Goal: Find specific page/section: Find specific page/section

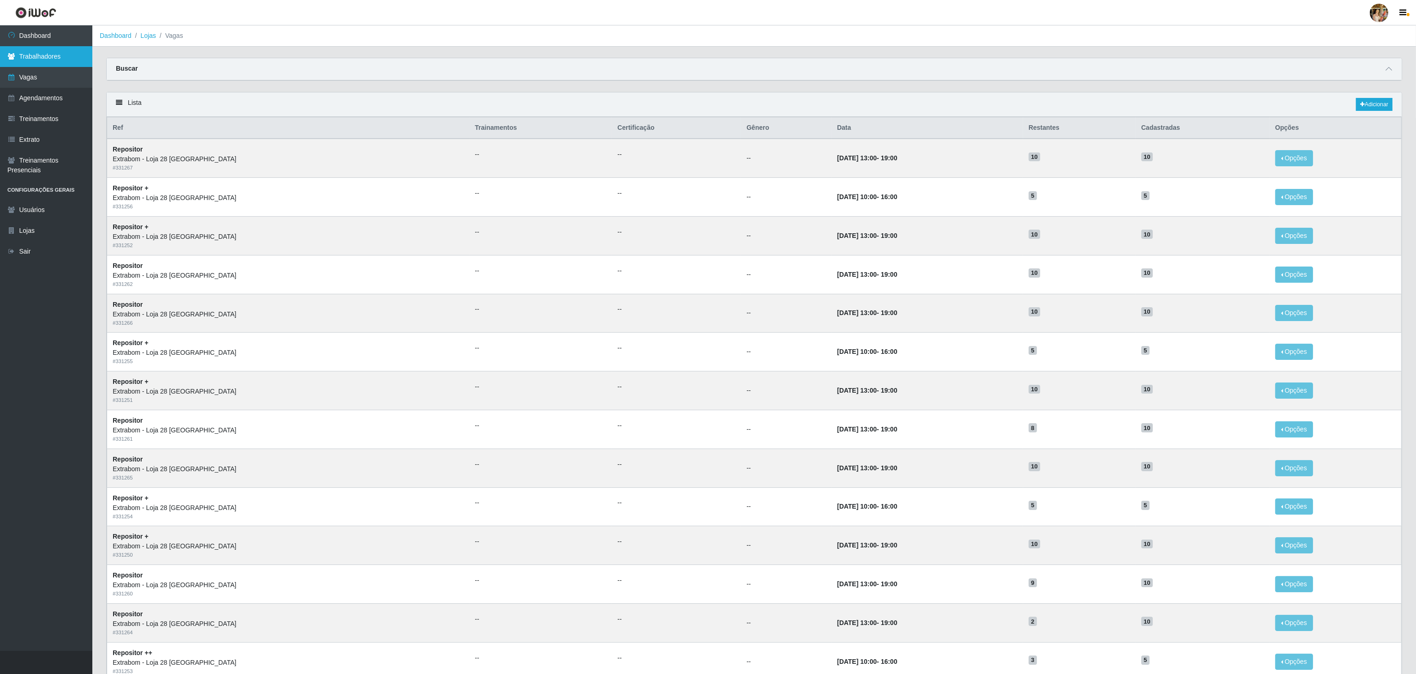
click at [18, 46] on link "Trabalhadores" at bounding box center [46, 56] width 92 height 21
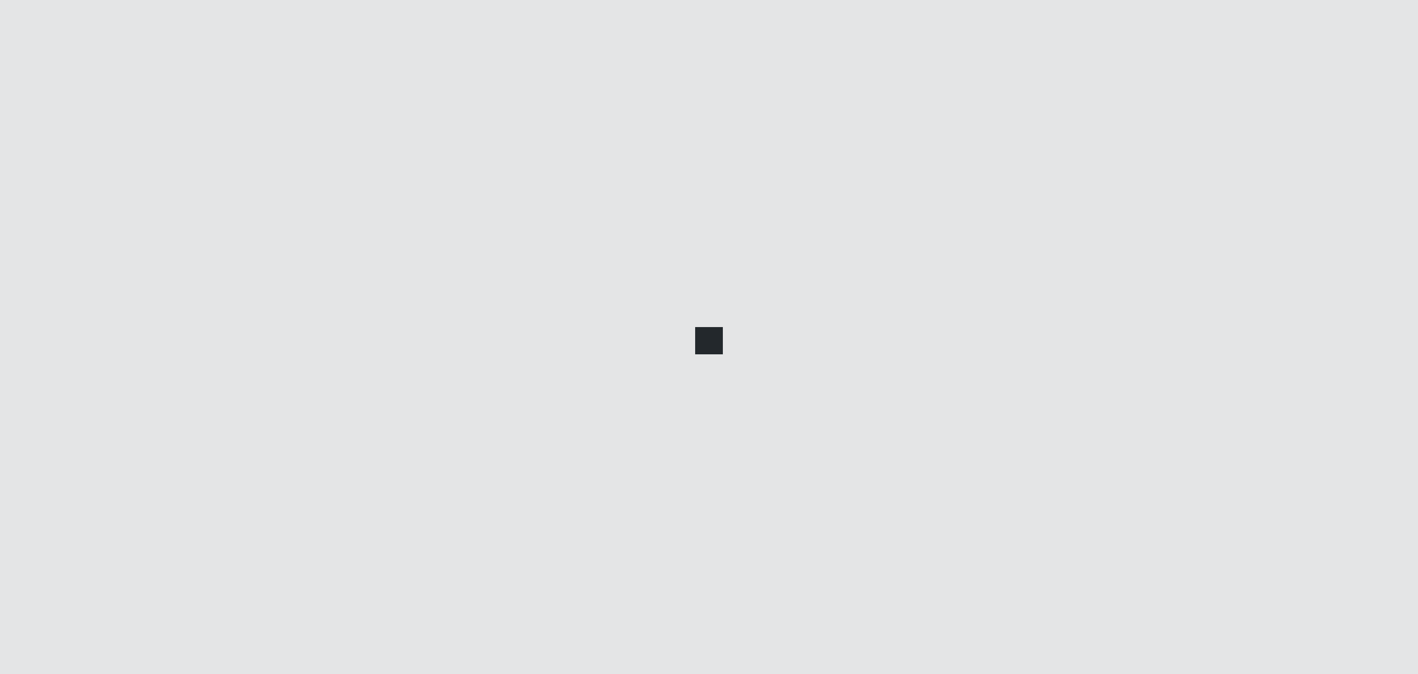
click at [22, 36] on div at bounding box center [709, 337] width 1418 height 674
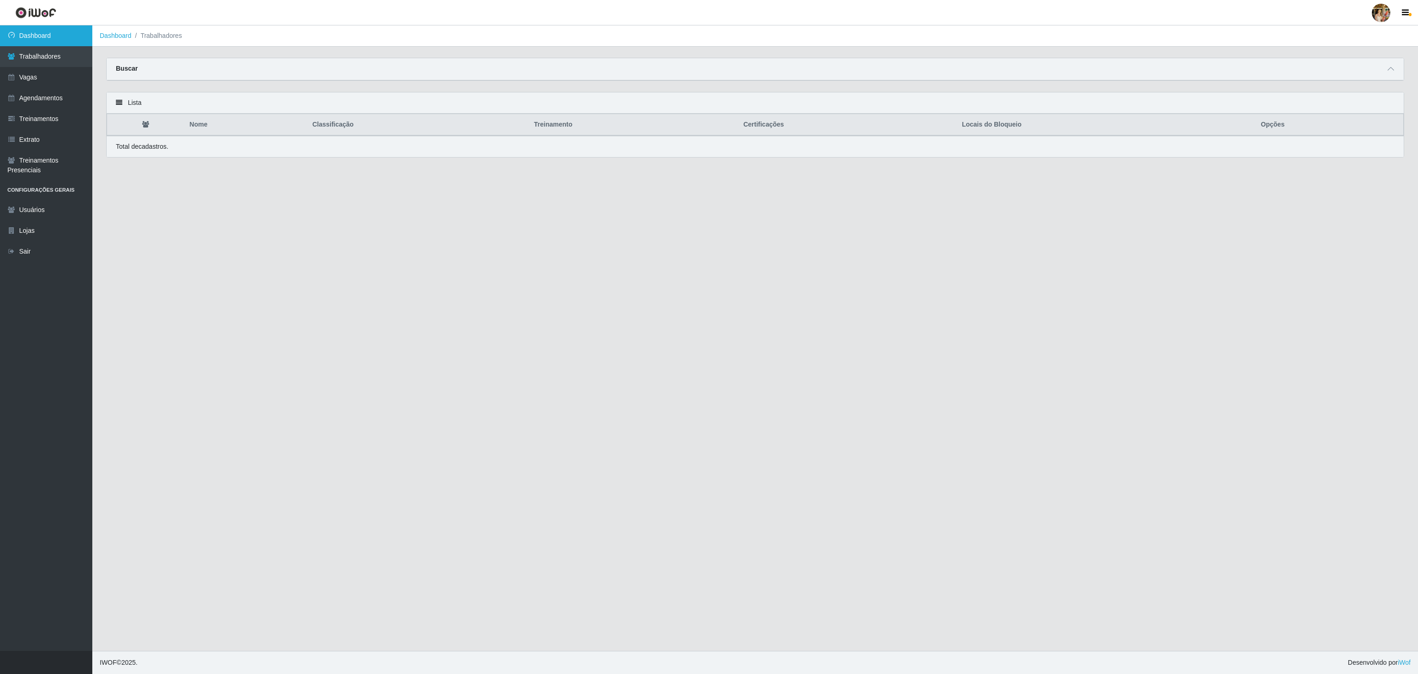
click at [33, 40] on link "Dashboard" at bounding box center [46, 35] width 92 height 21
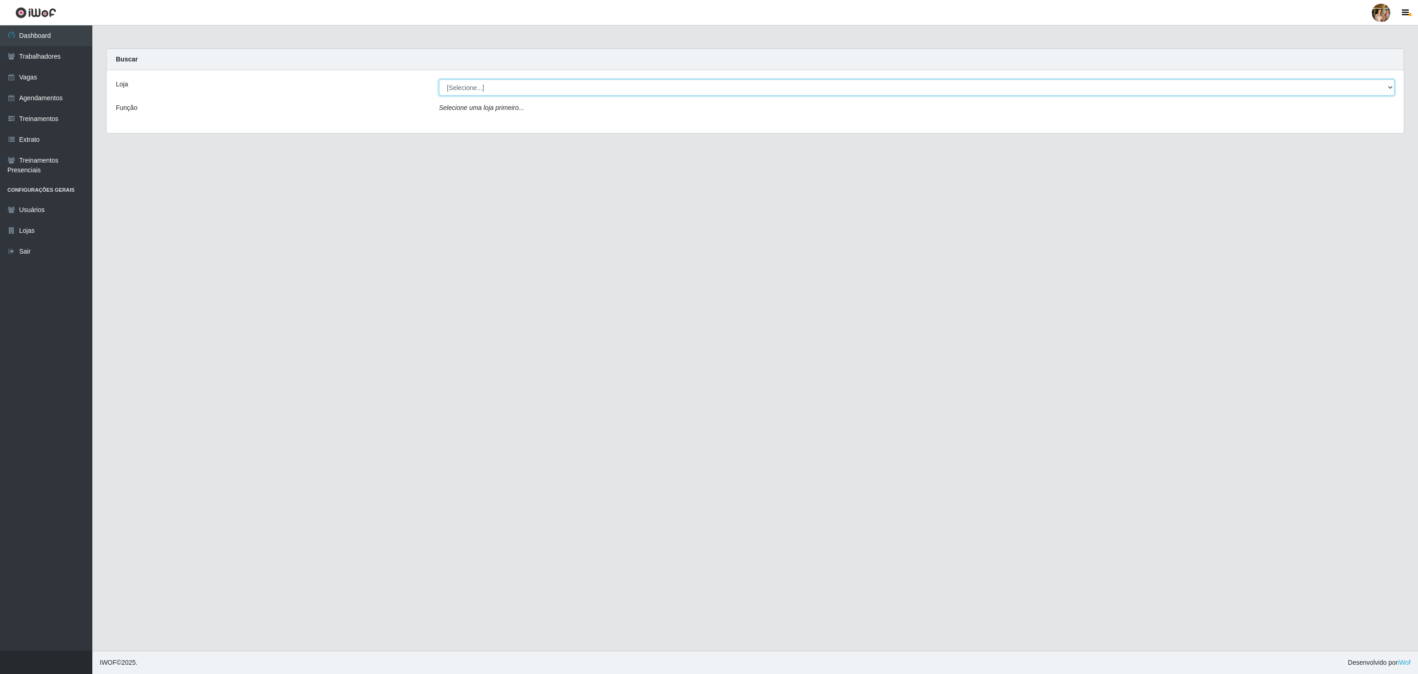
drag, startPoint x: 543, startPoint y: 77, endPoint x: 537, endPoint y: 86, distance: 10.8
click at [537, 85] on select "[Selecione...] Atacado Vem - [GEOGRAPHIC_DATA] 30 Laranjeiras Velha Atacado Vem…" at bounding box center [917, 87] width 956 height 16
click at [439, 80] on select "[Selecione...] Atacado Vem - [GEOGRAPHIC_DATA] 30 Laranjeiras Velha Atacado Vem…" at bounding box center [917, 87] width 956 height 16
click at [547, 84] on select "[Selecione...] Atacado Vem - [GEOGRAPHIC_DATA] 30 Laranjeiras Velha Atacado Vem…" at bounding box center [917, 87] width 956 height 16
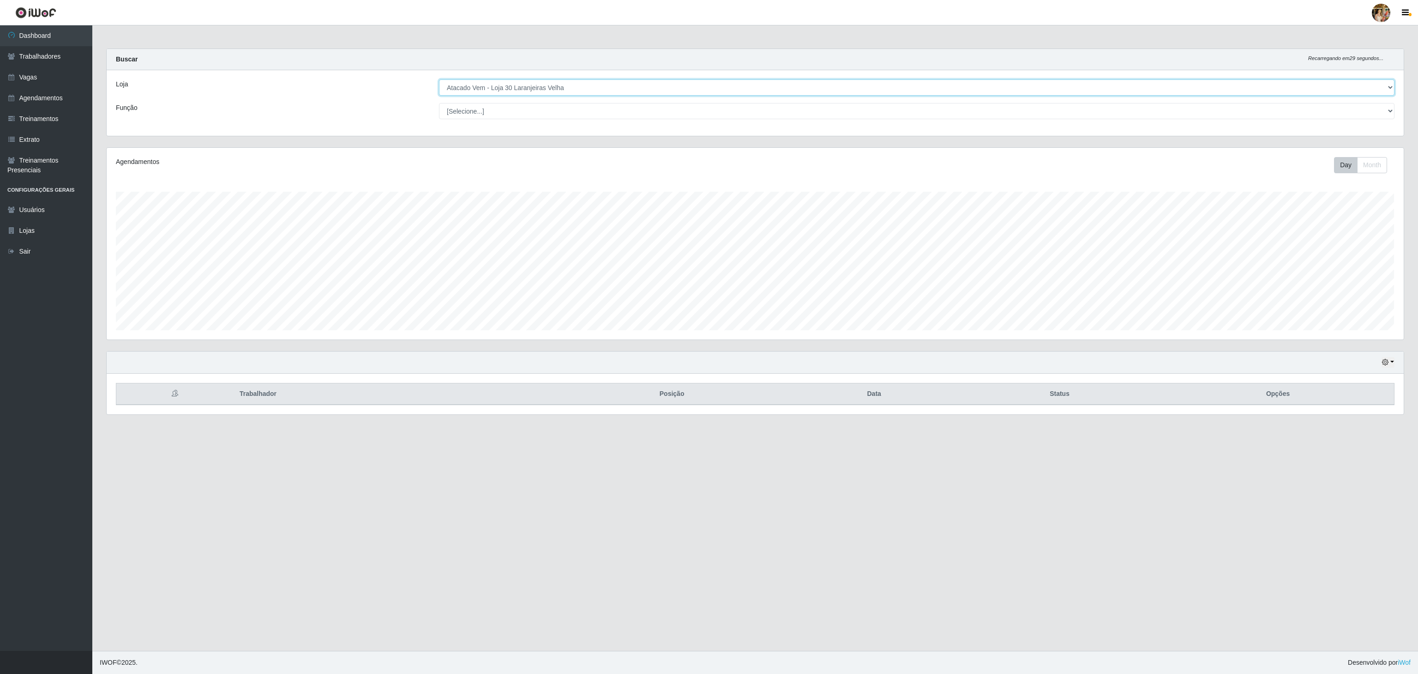
scroll to position [192, 1297]
select select "455"
click at [439, 80] on select "[Selecione...] Atacado Vem - [GEOGRAPHIC_DATA] 30 Laranjeiras Velha Atacado Vem…" at bounding box center [917, 87] width 956 height 16
click at [597, 90] on select "[Selecione...] Atacado Vem - [GEOGRAPHIC_DATA] 30 Laranjeiras Velha Atacado Vem…" at bounding box center [917, 87] width 956 height 16
